Goal: Information Seeking & Learning: Find specific fact

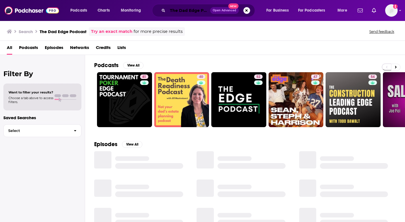
click at [174, 7] on input "The Dad Edge Podcast" at bounding box center [189, 10] width 43 height 9
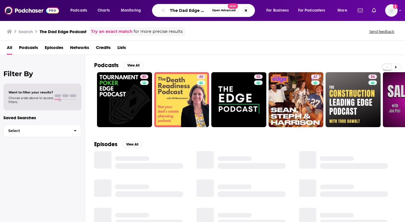
click at [173, 10] on input "The Dad Edge Podcast" at bounding box center [189, 10] width 42 height 9
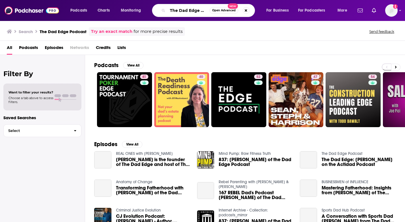
paste input "Awesome at Your Job"
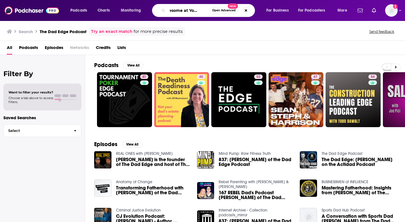
type input "Awesome at Your Job"
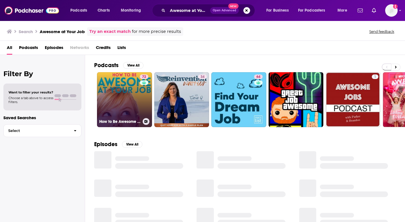
click at [131, 102] on link "72 How to Be Awesome at Your Job" at bounding box center [124, 99] width 55 height 55
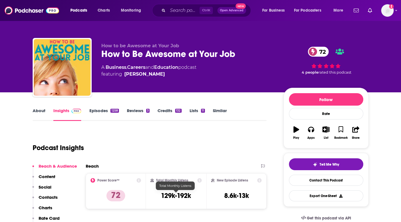
scroll to position [57, 0]
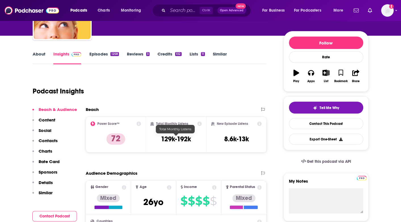
click at [170, 138] on h3 "129k-192k" at bounding box center [176, 139] width 30 height 9
drag, startPoint x: 170, startPoint y: 138, endPoint x: 188, endPoint y: 139, distance: 18.7
click at [188, 139] on h3 "129k-192k" at bounding box center [176, 139] width 30 height 9
copy h3 "129k-192k"
